Goal: Information Seeking & Learning: Learn about a topic

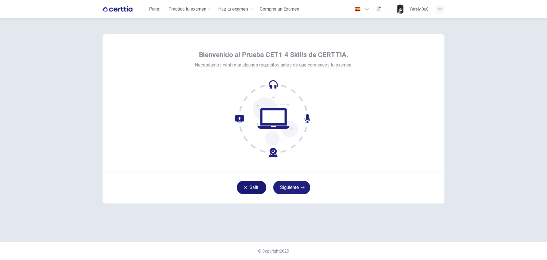
click at [242, 182] on button "Salir" at bounding box center [252, 187] width 30 height 14
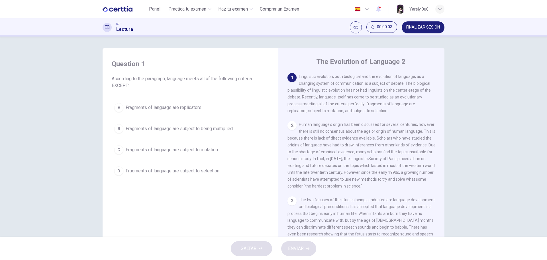
scroll to position [21, 0]
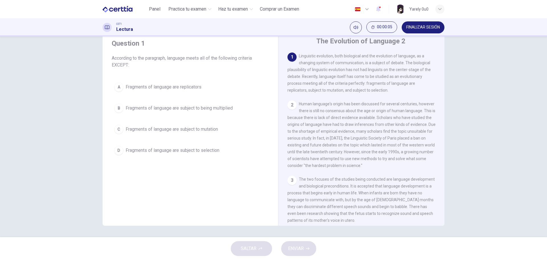
click at [289, 106] on div "2" at bounding box center [292, 104] width 9 height 9
click at [121, 87] on div "A" at bounding box center [118, 86] width 9 height 9
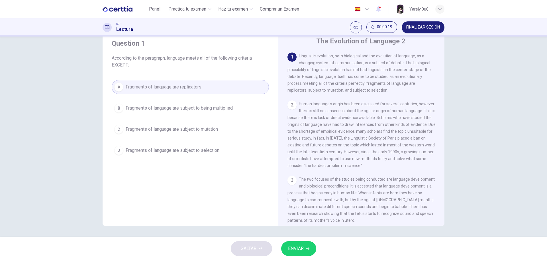
click at [300, 248] on span "ENVIAR" at bounding box center [296, 248] width 16 height 8
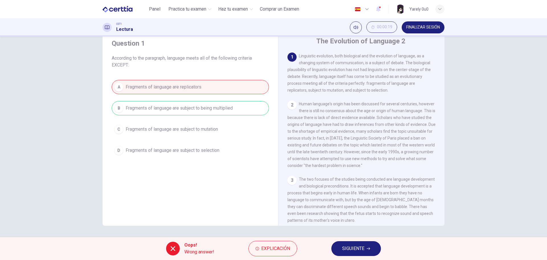
click at [361, 249] on span "SIGUIENTE" at bounding box center [353, 248] width 22 height 8
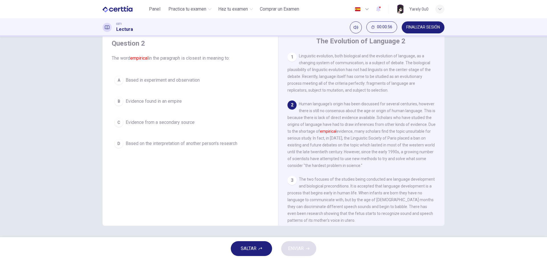
click at [140, 141] on span "Based on the interpretation of another person's research" at bounding box center [182, 143] width 112 height 7
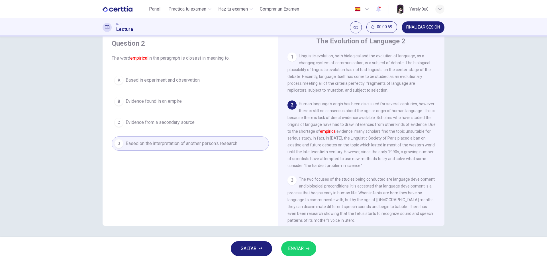
click at [294, 244] on span "ENVIAR" at bounding box center [296, 248] width 16 height 8
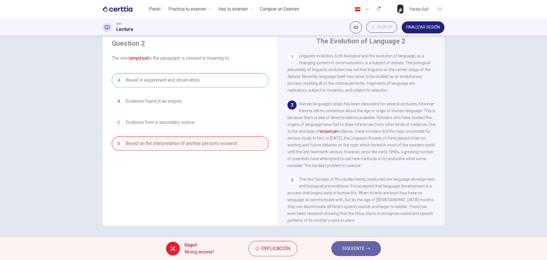
click at [344, 247] on span "SIGUIENTE" at bounding box center [353, 248] width 22 height 8
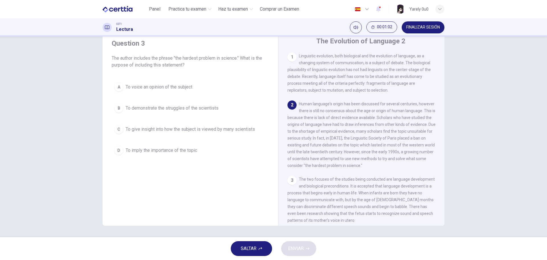
click at [232, 206] on div "Question 3 The author includes the phrase "the hardest problem in science." Wha…" at bounding box center [190, 129] width 166 height 192
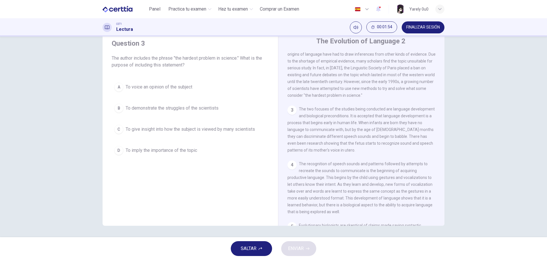
scroll to position [76, 0]
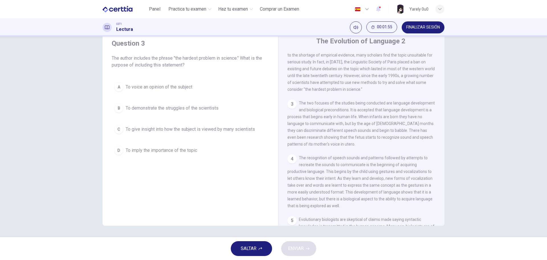
click at [291, 109] on div "3" at bounding box center [292, 103] width 9 height 9
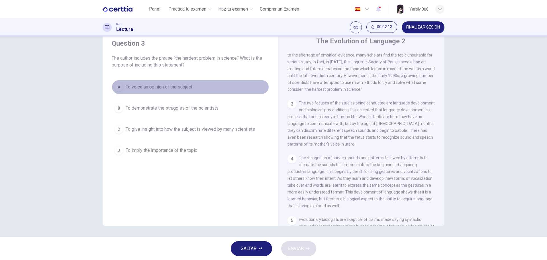
click at [151, 84] on span "To voice an opinion of the subject" at bounding box center [159, 87] width 67 height 7
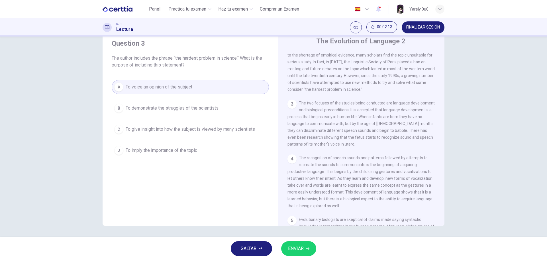
click at [299, 242] on div "SALTAR ENVIAR" at bounding box center [273, 248] width 547 height 23
click at [300, 245] on span "ENVIAR" at bounding box center [296, 248] width 16 height 8
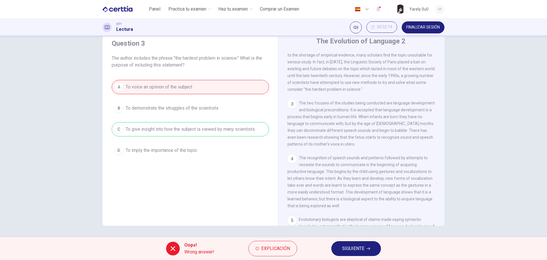
click at [356, 247] on span "SIGUIENTE" at bounding box center [353, 248] width 22 height 8
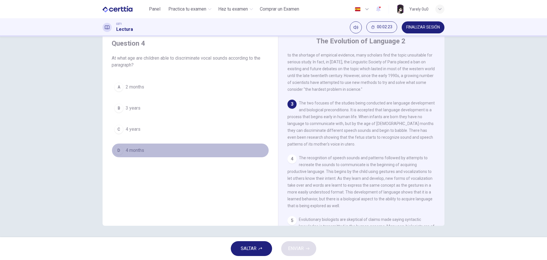
drag, startPoint x: 117, startPoint y: 149, endPoint x: 120, endPoint y: 153, distance: 5.0
click at [117, 150] on div "D" at bounding box center [118, 150] width 9 height 9
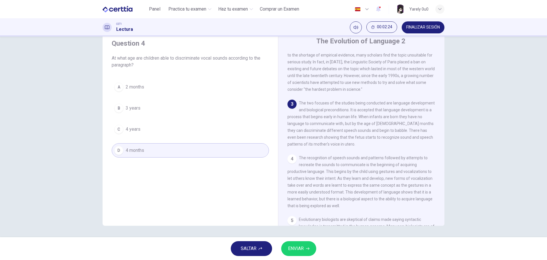
click at [299, 247] on span "ENVIAR" at bounding box center [296, 248] width 16 height 8
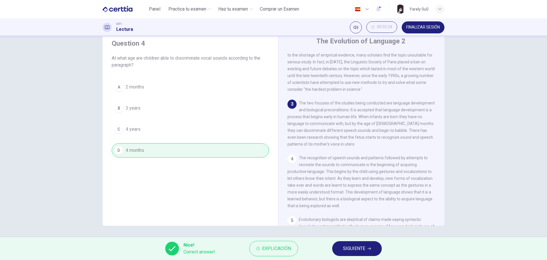
click at [333, 242] on div "Nice! Correct answer! Explicación SIGUIENTE" at bounding box center [273, 248] width 547 height 23
click at [340, 247] on button "SIGUIENTE" at bounding box center [357, 248] width 50 height 15
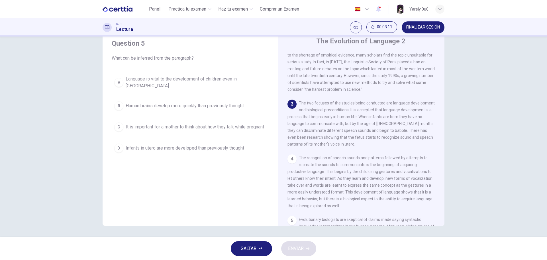
click at [142, 99] on button "B Human brains develop more quickly than previously thought" at bounding box center [190, 106] width 157 height 14
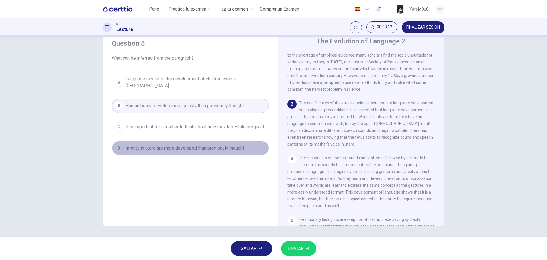
click at [151, 145] on span "Infants in utero are more developed than previously thought" at bounding box center [185, 148] width 119 height 7
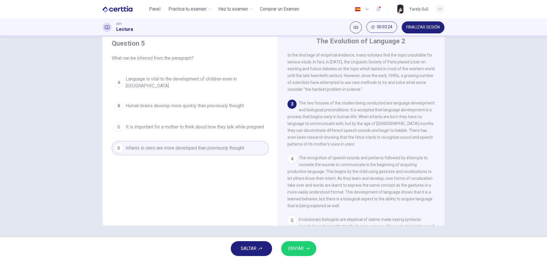
click at [295, 245] on span "ENVIAR" at bounding box center [296, 248] width 16 height 8
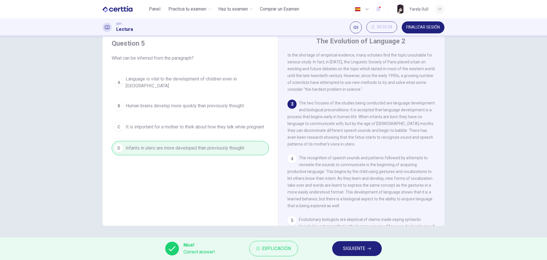
click at [365, 243] on button "SIGUIENTE" at bounding box center [357, 248] width 50 height 15
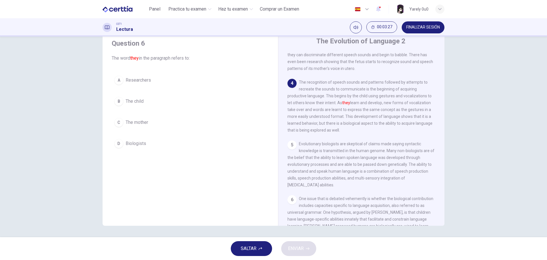
scroll to position [152, 0]
click at [141, 121] on span "The mother" at bounding box center [137, 122] width 23 height 7
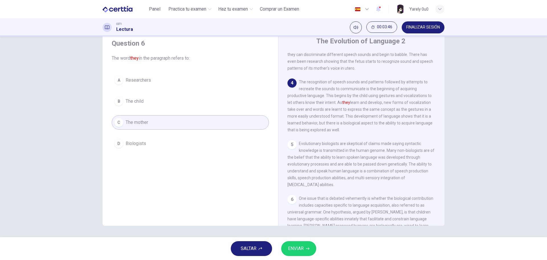
click at [137, 107] on button "B The child" at bounding box center [190, 101] width 157 height 14
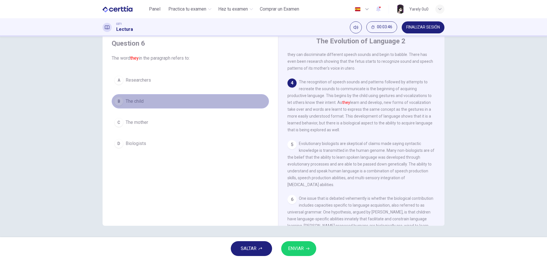
click at [140, 102] on span "The child" at bounding box center [135, 101] width 18 height 7
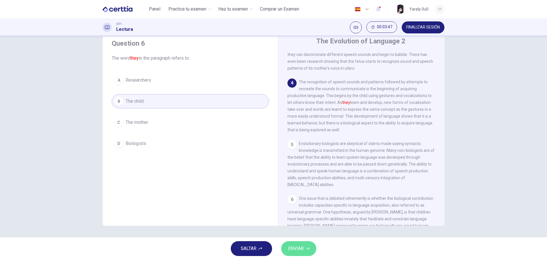
click at [297, 245] on span "ENVIAR" at bounding box center [296, 248] width 16 height 8
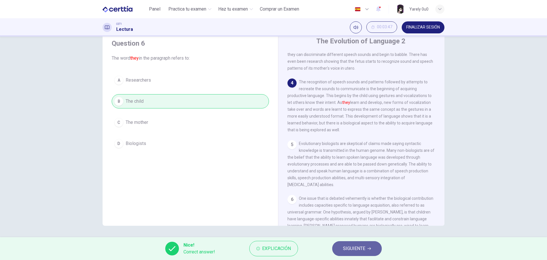
click at [353, 247] on span "SIGUIENTE" at bounding box center [354, 248] width 22 height 8
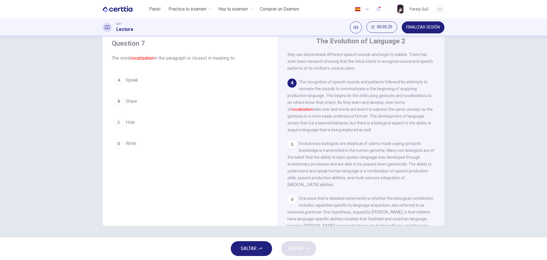
click at [129, 141] on span "Write" at bounding box center [131, 143] width 11 height 7
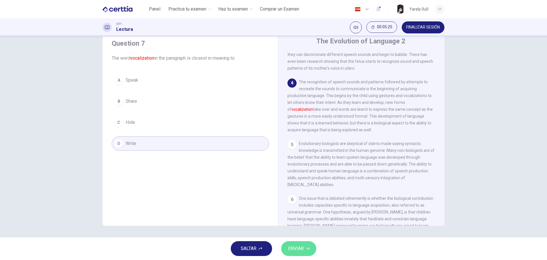
click at [296, 246] on span "ENVIAR" at bounding box center [296, 248] width 16 height 8
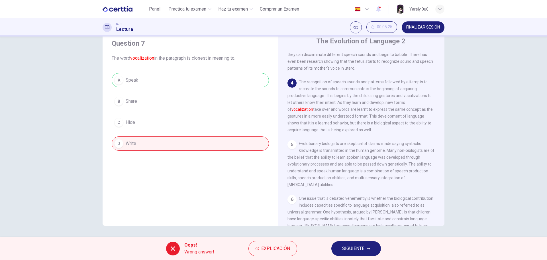
click at [372, 251] on button "SIGUIENTE" at bounding box center [357, 248] width 50 height 15
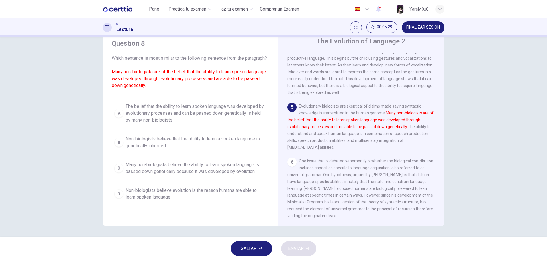
scroll to position [190, 0]
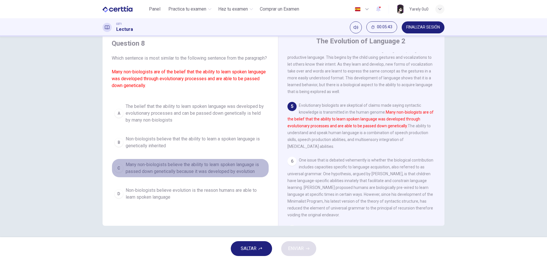
click at [176, 175] on span "Many non-biologists believe the ability to learn spoken language is passed down…" at bounding box center [196, 168] width 141 height 14
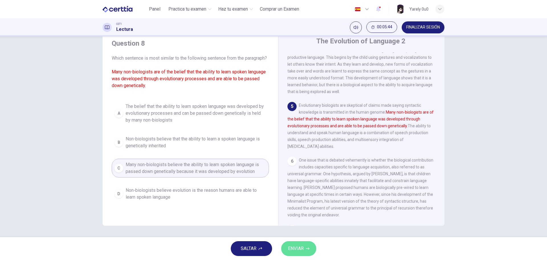
click at [297, 248] on span "ENVIAR" at bounding box center [296, 248] width 16 height 8
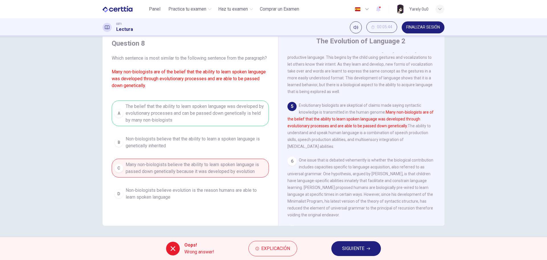
click at [215, 127] on div "A The belief that the ability to learn spoken language was developed by evoluti…" at bounding box center [190, 151] width 157 height 103
click at [355, 241] on button "SIGUIENTE" at bounding box center [357, 248] width 50 height 15
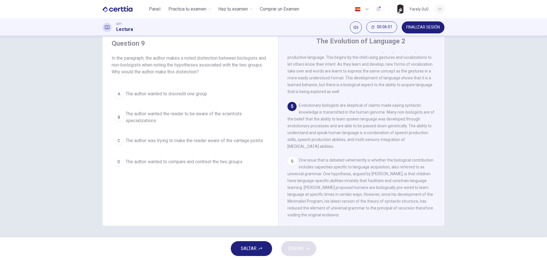
drag, startPoint x: 393, startPoint y: 122, endPoint x: 421, endPoint y: 122, distance: 27.7
click at [421, 122] on span "Evolutionary biologists are skeptical of claims made saying syntactic knowledge…" at bounding box center [361, 126] width 147 height 46
click at [481, 29] on div "CET1 Lectura 00:06:44 FINALIZAR SESIÓN" at bounding box center [273, 27] width 547 height 18
click at [464, 52] on div "Question 9 In the paragraph, the author makes a noted distinction between biolo…" at bounding box center [273, 136] width 547 height 200
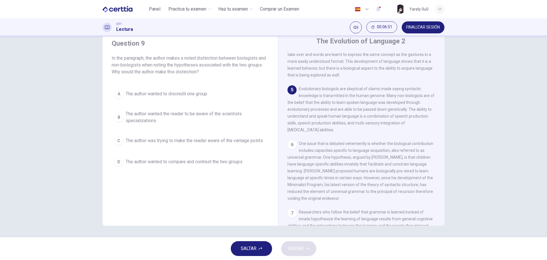
scroll to position [228, 0]
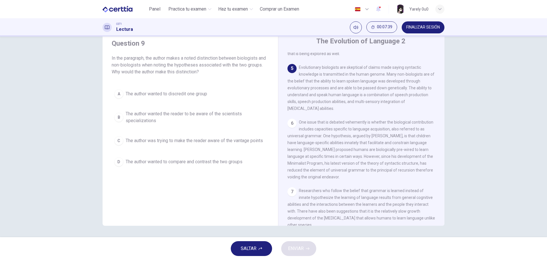
click at [186, 98] on button "A The author wanted to discredit one group" at bounding box center [190, 94] width 157 height 14
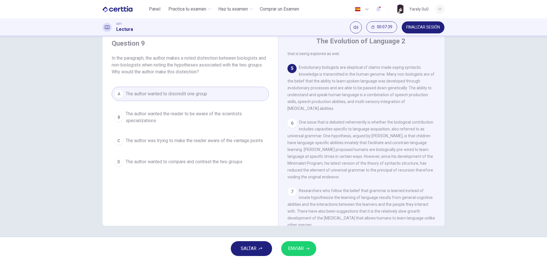
click at [296, 244] on button "ENVIAR" at bounding box center [298, 248] width 35 height 15
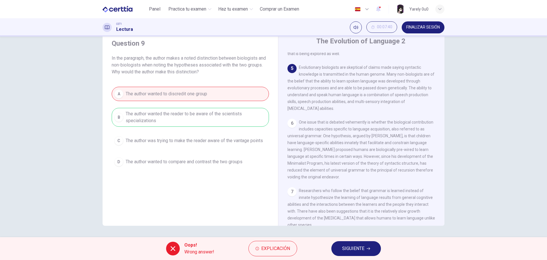
click at [347, 249] on span "SIGUIENTE" at bounding box center [353, 248] width 22 height 8
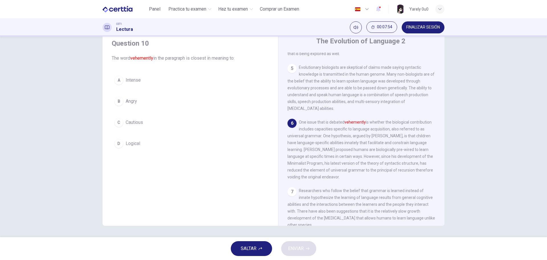
click at [114, 103] on div "B" at bounding box center [118, 101] width 9 height 9
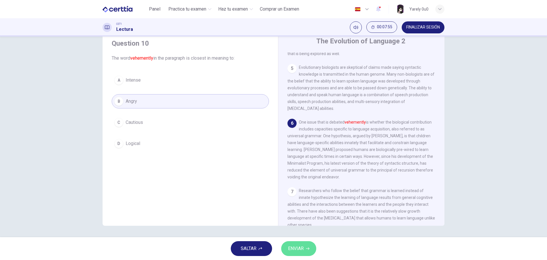
click at [291, 245] on span "ENVIAR" at bounding box center [296, 248] width 16 height 8
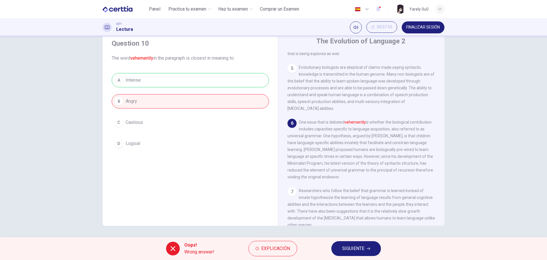
click at [373, 255] on button "SIGUIENTE" at bounding box center [357, 248] width 50 height 15
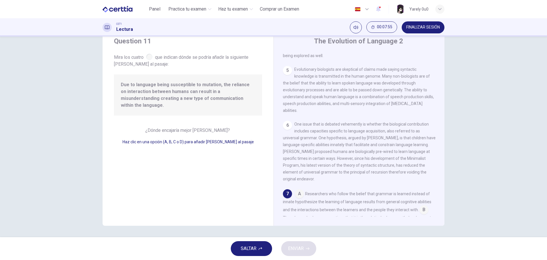
click at [361, 245] on div "SALTAR ENVIAR" at bounding box center [273, 248] width 547 height 23
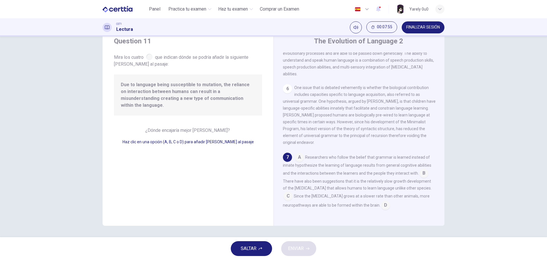
scroll to position [269, 0]
click at [385, 206] on input at bounding box center [385, 205] width 9 height 9
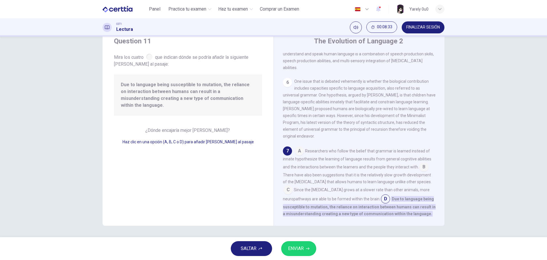
click at [308, 244] on button "ENVIAR" at bounding box center [298, 248] width 35 height 15
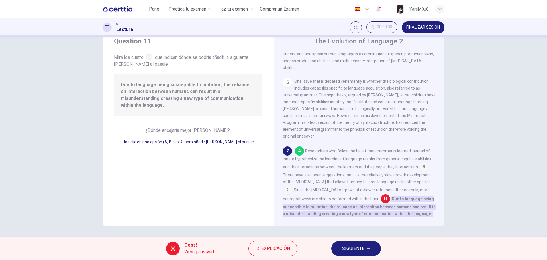
click at [353, 245] on span "SIGUIENTE" at bounding box center [353, 248] width 22 height 8
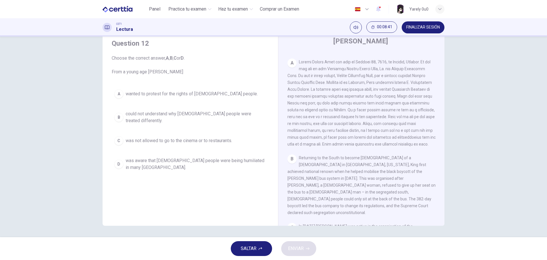
scroll to position [152, 0]
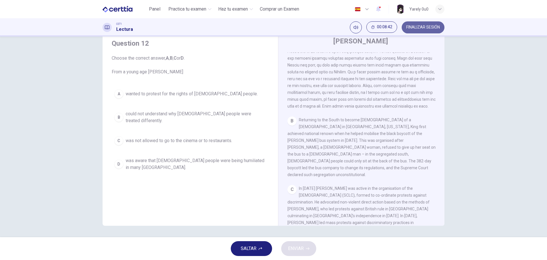
click at [436, 27] on span "FINALIZAR SESIÓN" at bounding box center [423, 27] width 34 height 5
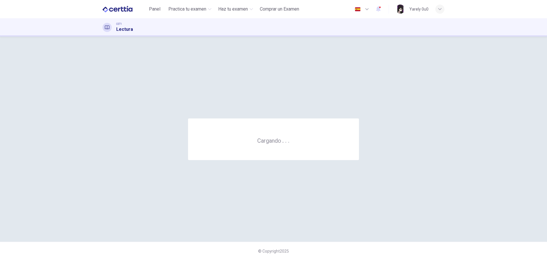
scroll to position [0, 0]
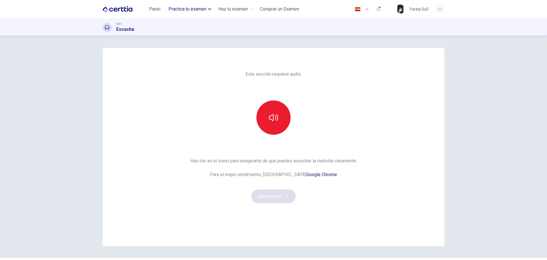
click at [190, 10] on span "Practica tu examen" at bounding box center [187, 9] width 38 height 7
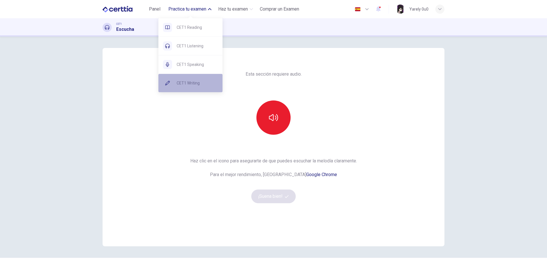
click at [184, 82] on span "CET1 Writing" at bounding box center [197, 83] width 41 height 7
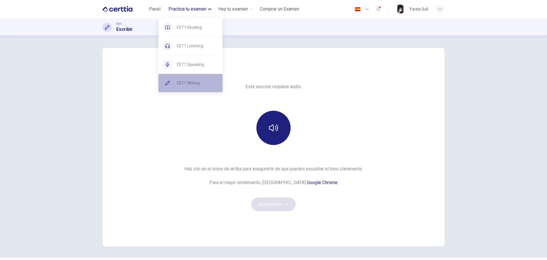
click at [183, 80] on span "CET1 Writing" at bounding box center [197, 83] width 41 height 7
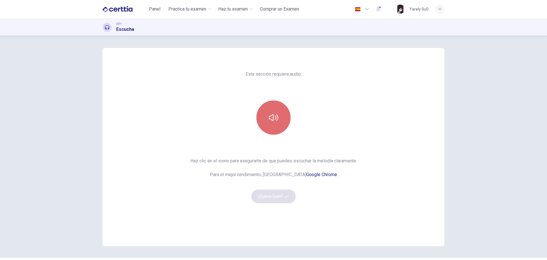
click at [265, 119] on button "button" at bounding box center [274, 117] width 34 height 34
click at [269, 119] on icon "button" at bounding box center [273, 117] width 9 height 9
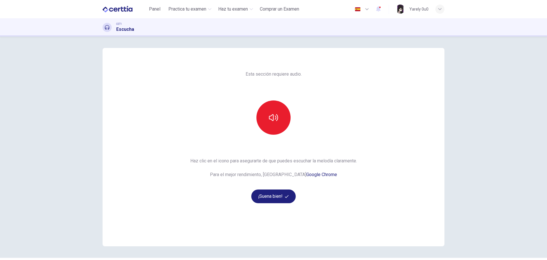
click at [356, 184] on div "Haz clic en el icono para asegurarte de que puedes escuchar la melodía claramen…" at bounding box center [273, 180] width 167 height 46
click at [272, 121] on icon "button" at bounding box center [273, 117] width 9 height 9
click at [271, 121] on icon "button" at bounding box center [273, 117] width 9 height 9
click at [269, 120] on icon "button" at bounding box center [273, 117] width 9 height 9
click at [274, 198] on button "¡Suena bien!" at bounding box center [273, 196] width 44 height 14
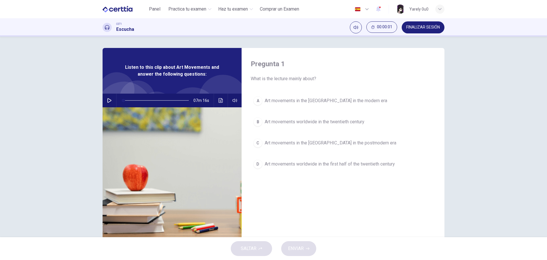
click at [108, 99] on icon "button" at bounding box center [109, 100] width 5 height 5
type input "*"
click at [414, 27] on span "FINALIZAR SESIÓN" at bounding box center [423, 27] width 34 height 5
